Goal: Information Seeking & Learning: Learn about a topic

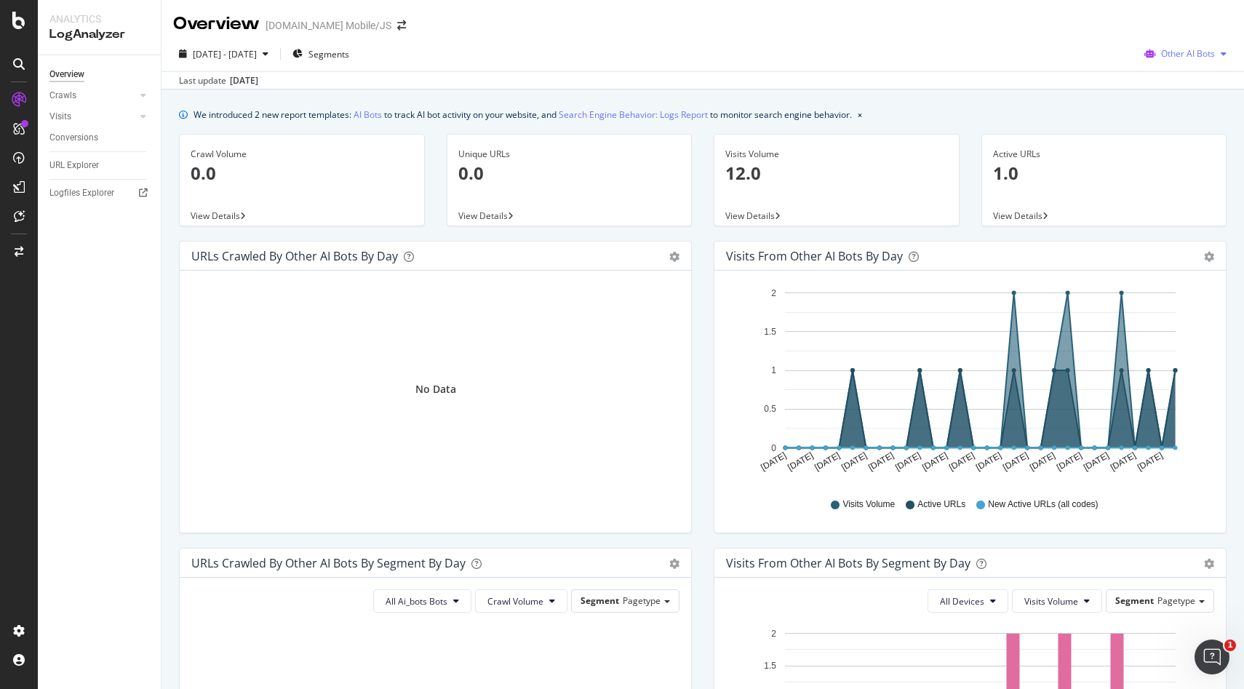
click at [1212, 53] on span "Other AI Bots" at bounding box center [1188, 53] width 54 height 12
click at [1193, 140] on span "OpenAI" at bounding box center [1197, 136] width 57 height 13
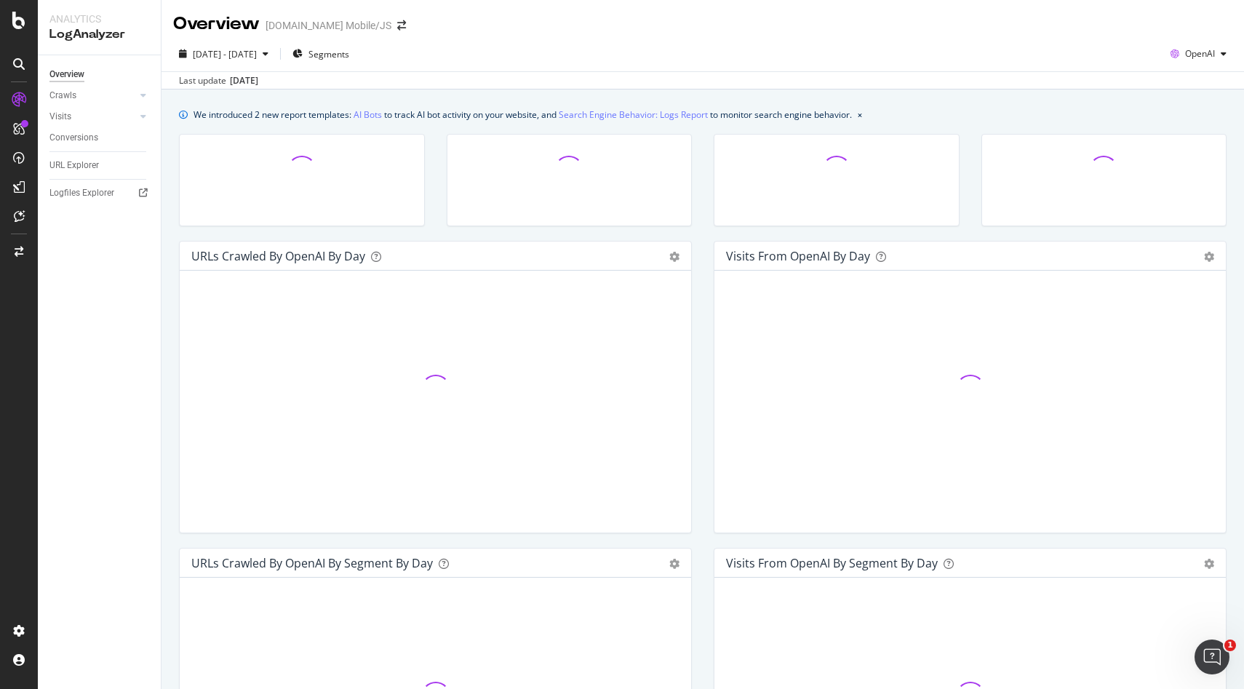
click at [921, 67] on div "[DATE] - [DATE] Segments OpenAI" at bounding box center [703, 56] width 1083 height 29
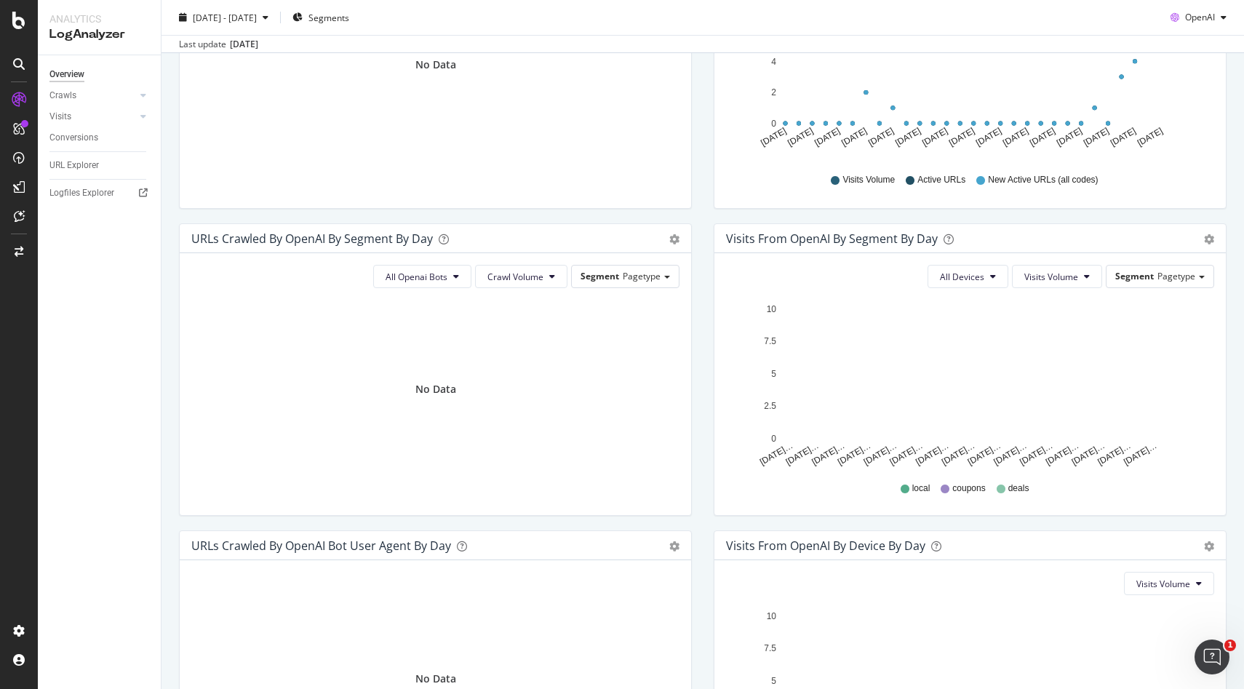
scroll to position [326, 0]
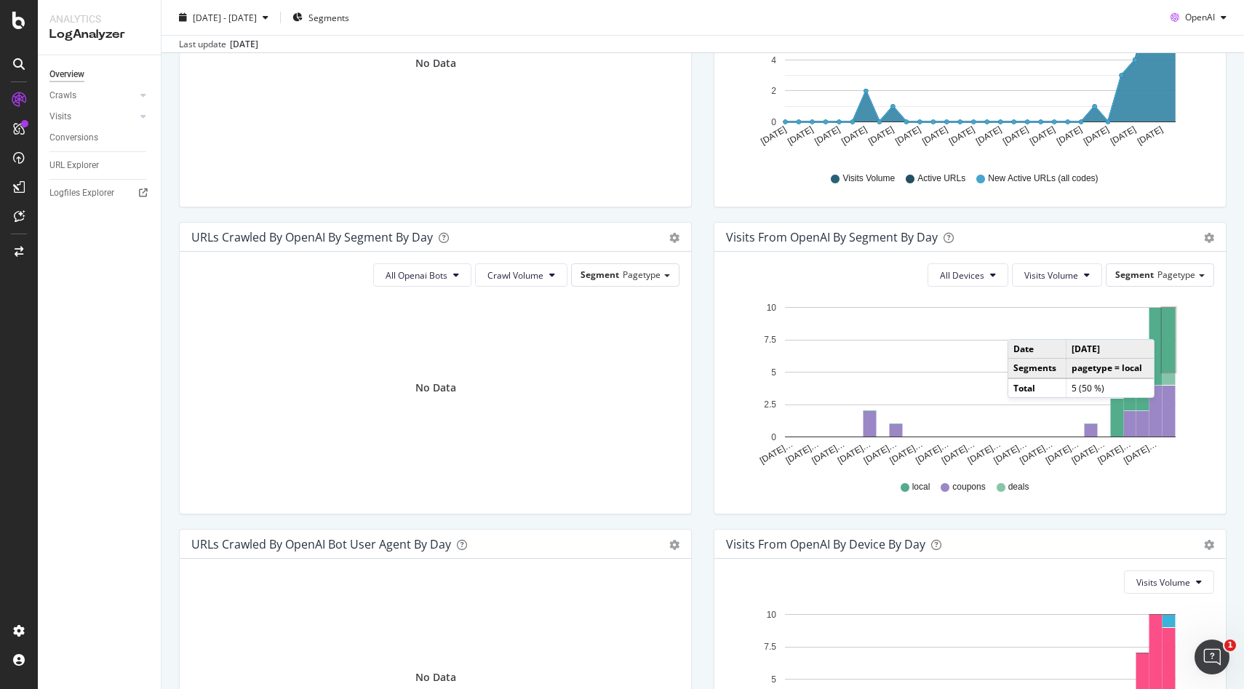
click at [1169, 325] on rect "A chart." at bounding box center [1169, 340] width 13 height 64
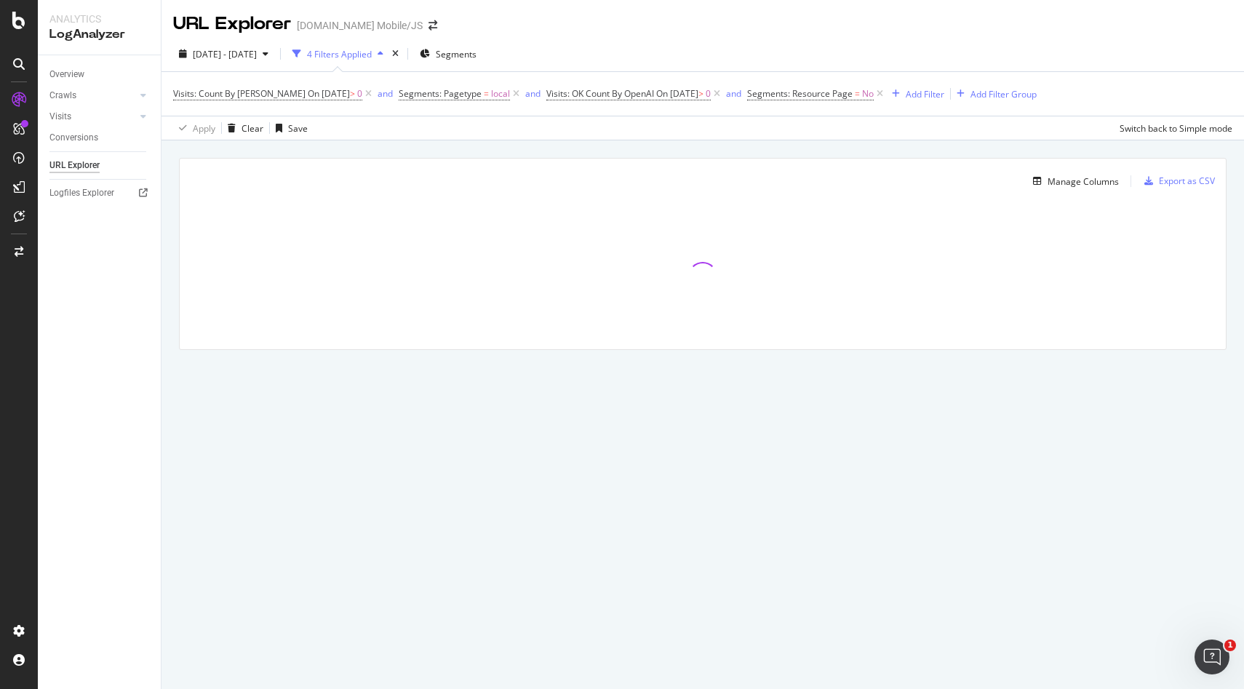
click at [933, 137] on div "Apply Clear Save Switch back to Simple mode" at bounding box center [703, 128] width 1083 height 24
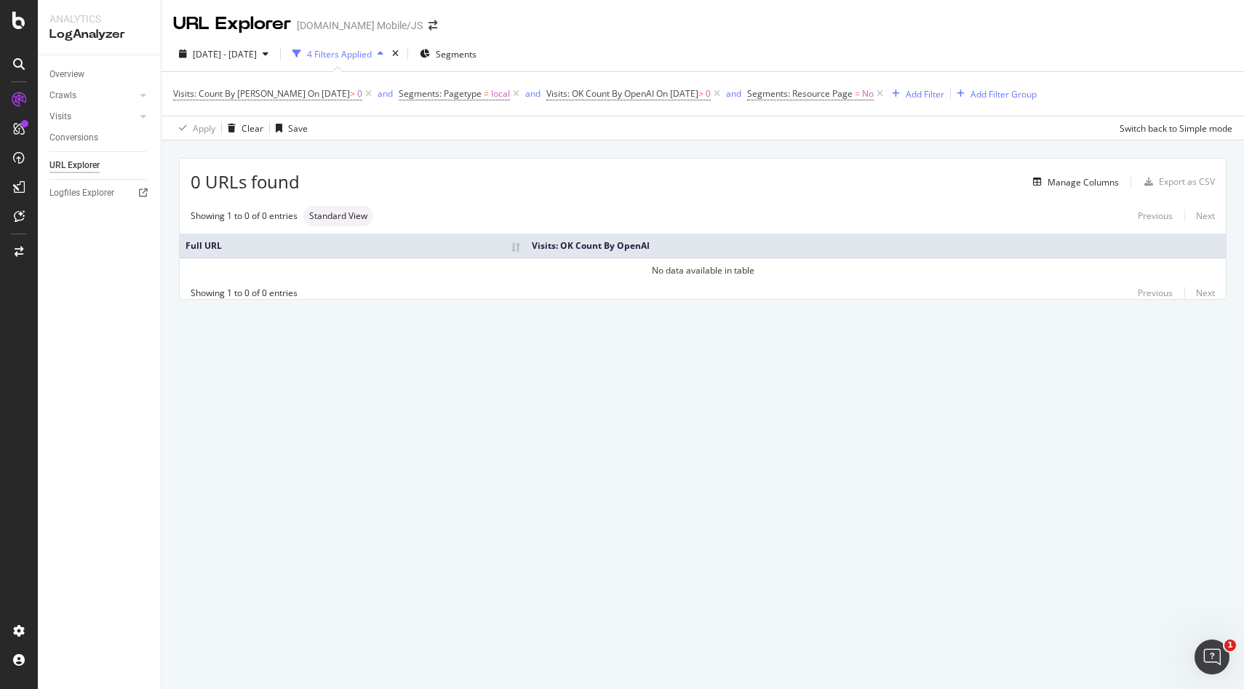
click at [678, 279] on td "No data available in table" at bounding box center [703, 270] width 1046 height 25
click at [510, 95] on icon at bounding box center [516, 94] width 12 height 15
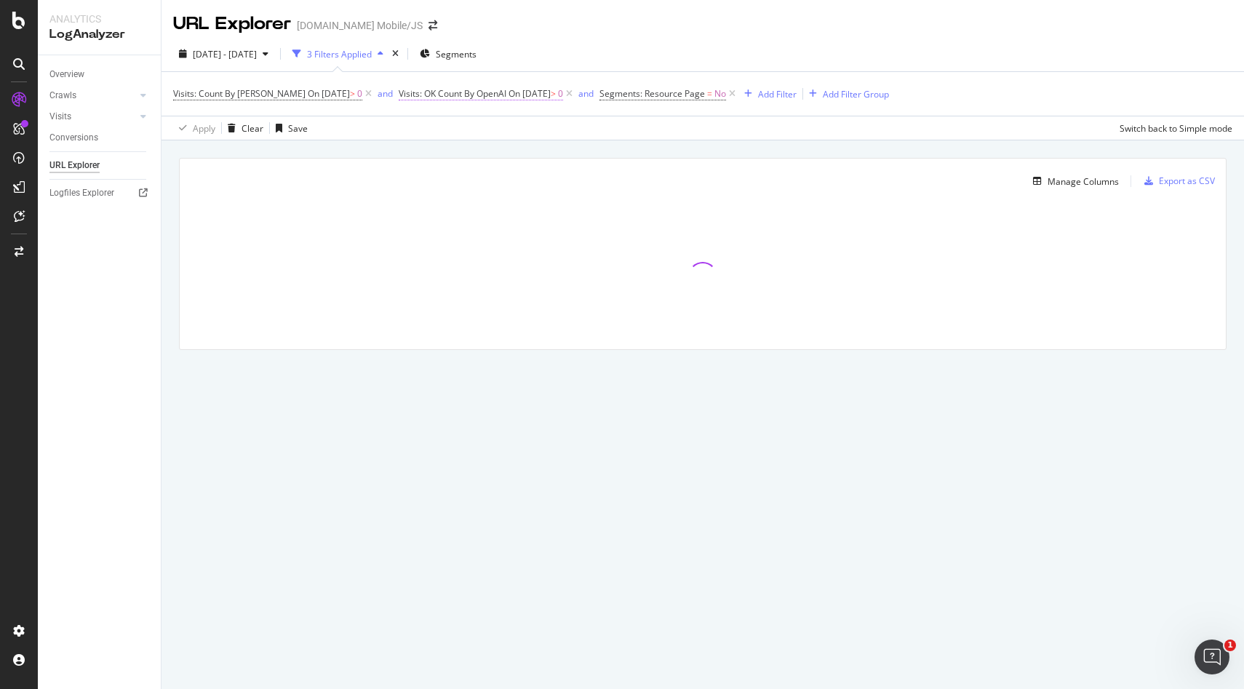
click at [522, 95] on span "On [DATE]" at bounding box center [530, 93] width 42 height 12
click at [439, 150] on icon at bounding box center [436, 152] width 10 height 9
click at [439, 151] on icon at bounding box center [436, 152] width 10 height 9
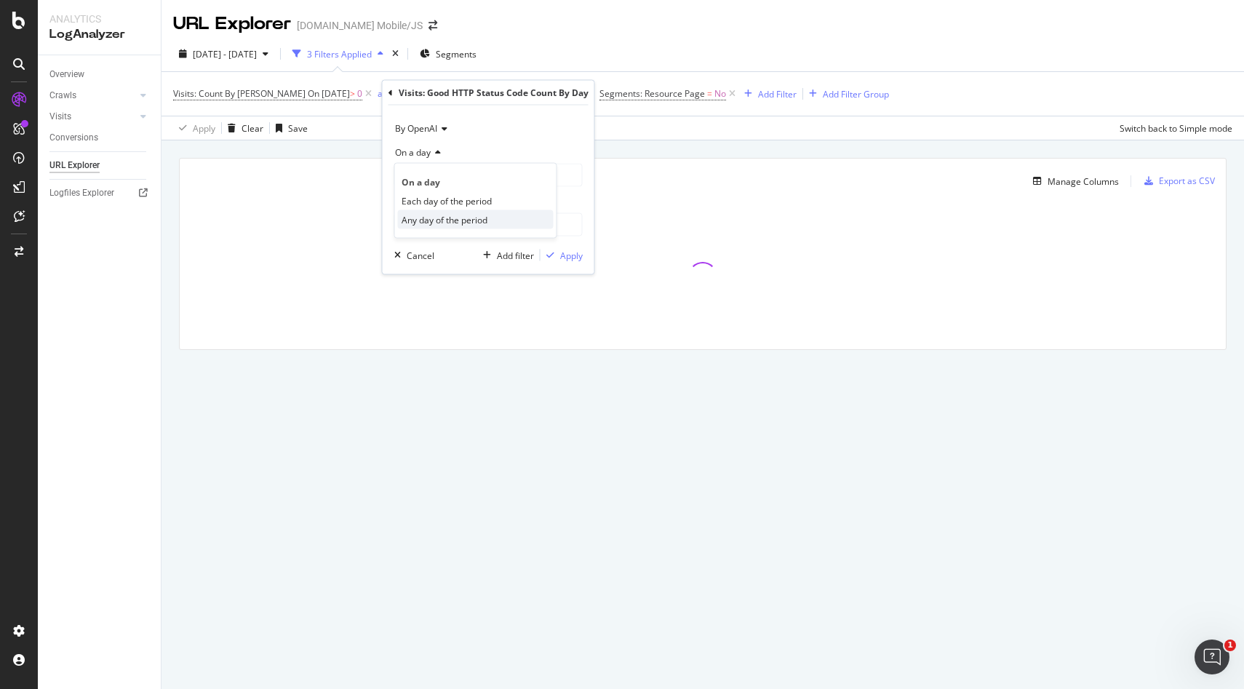
click at [477, 215] on span "Any day of the period" at bounding box center [445, 219] width 86 height 12
click at [562, 232] on div "Apply" at bounding box center [571, 232] width 23 height 12
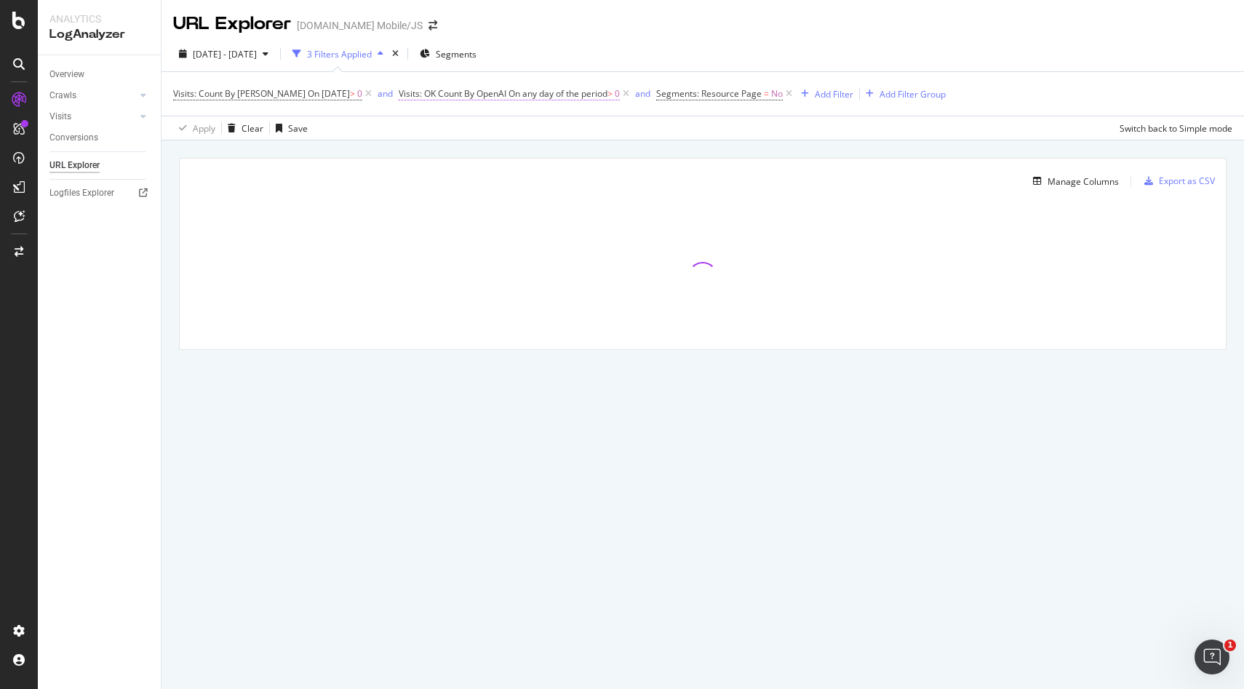
click at [592, 98] on span "On any day of the period" at bounding box center [558, 93] width 99 height 12
click at [670, 170] on div "Manage Columns Export as CSV" at bounding box center [703, 176] width 1046 height 34
click at [362, 95] on icon at bounding box center [368, 94] width 12 height 15
click at [407, 98] on icon at bounding box center [400, 94] width 12 height 15
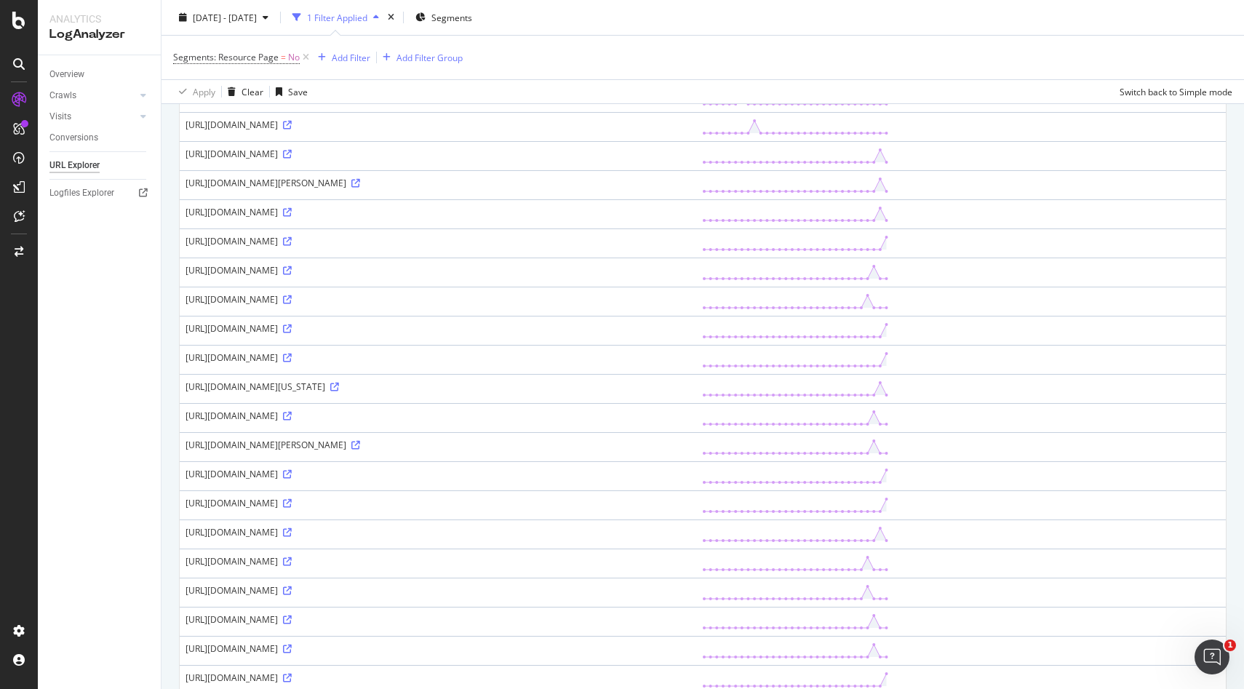
scroll to position [351, 0]
click at [339, 385] on icon at bounding box center [334, 385] width 9 height 9
